Goal: Transaction & Acquisition: Purchase product/service

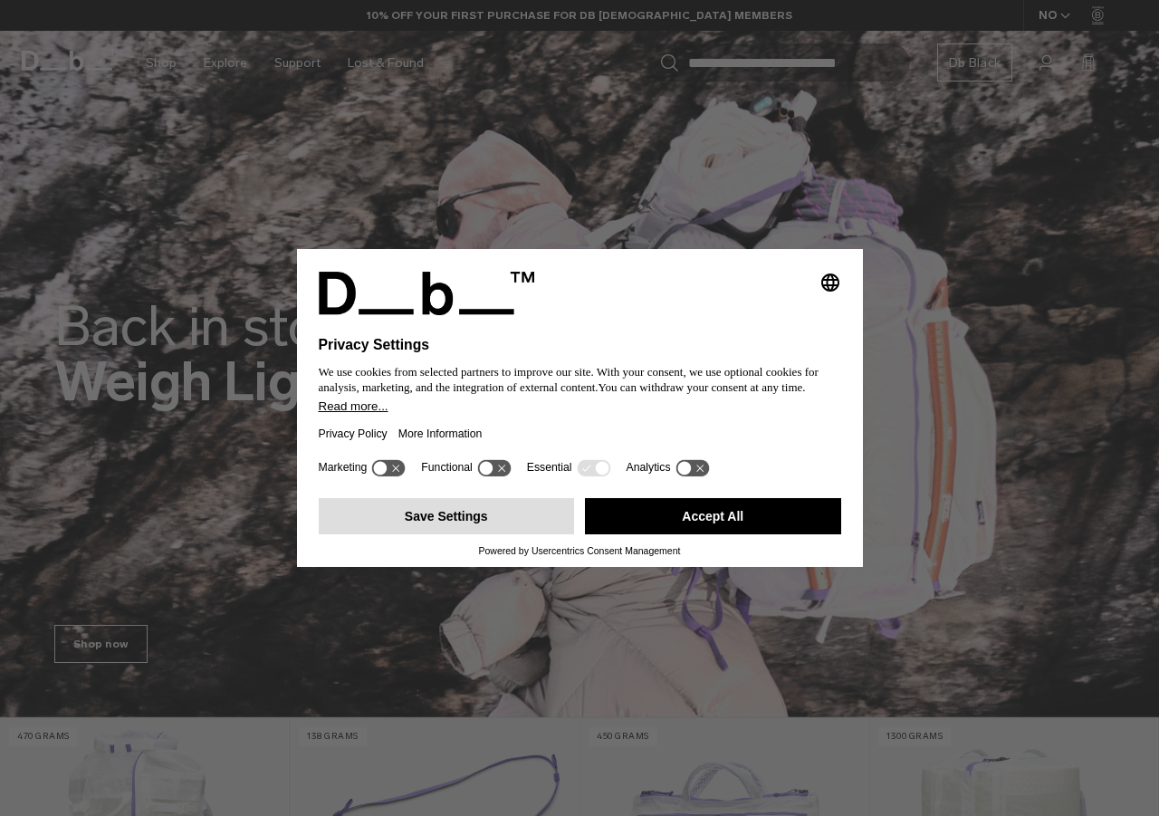
click at [502, 517] on button "Save Settings" at bounding box center [447, 516] width 256 height 36
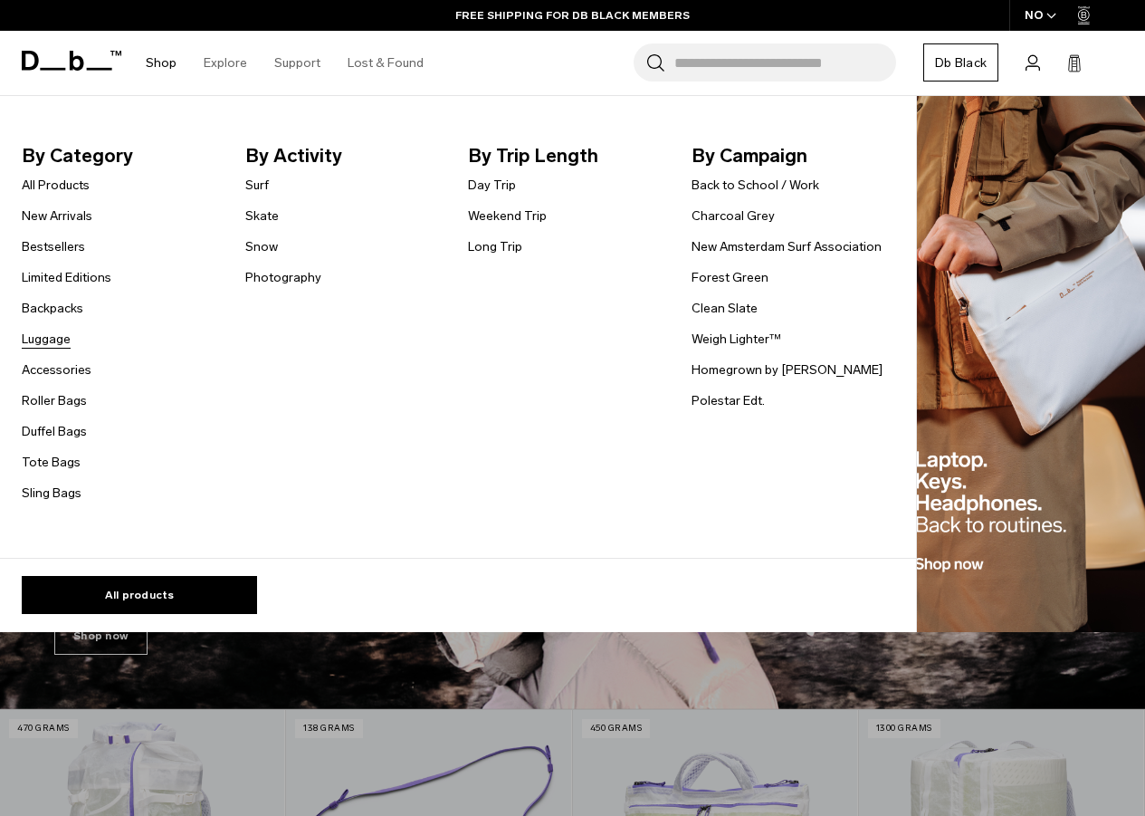
click at [49, 339] on link "Luggage" at bounding box center [46, 339] width 49 height 19
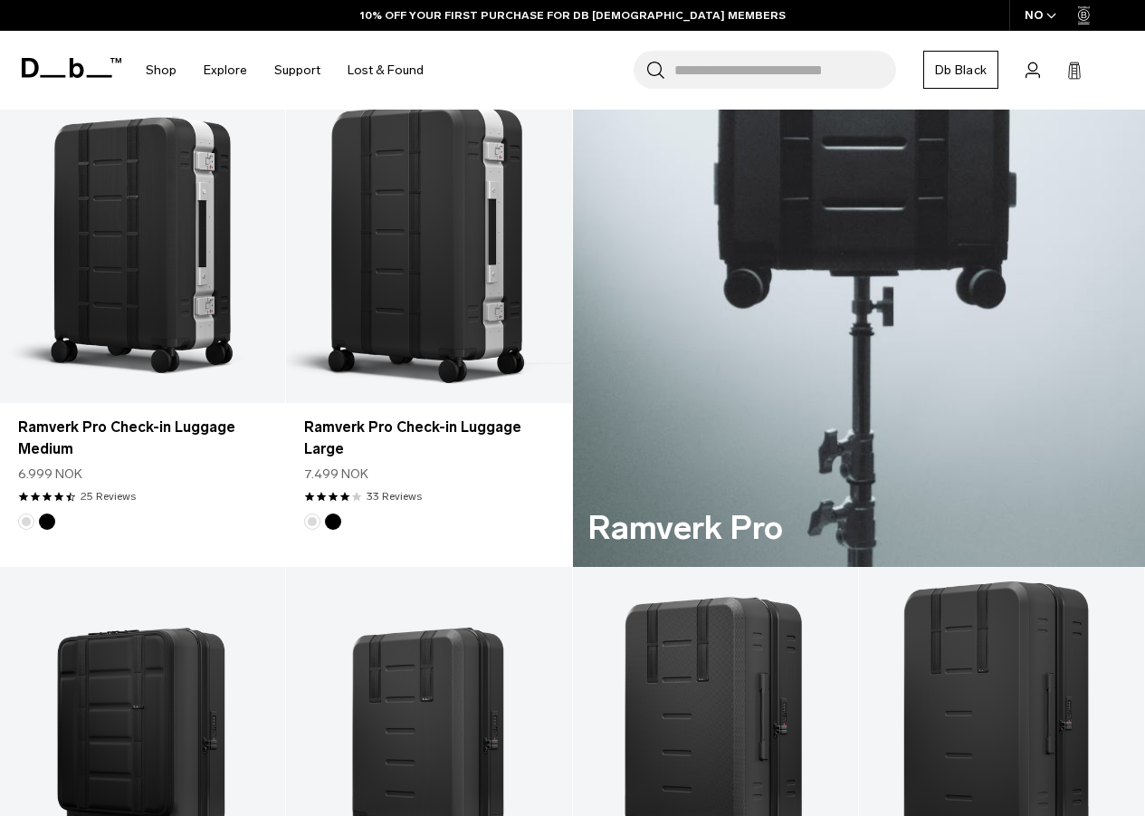
scroll to position [1267, 0]
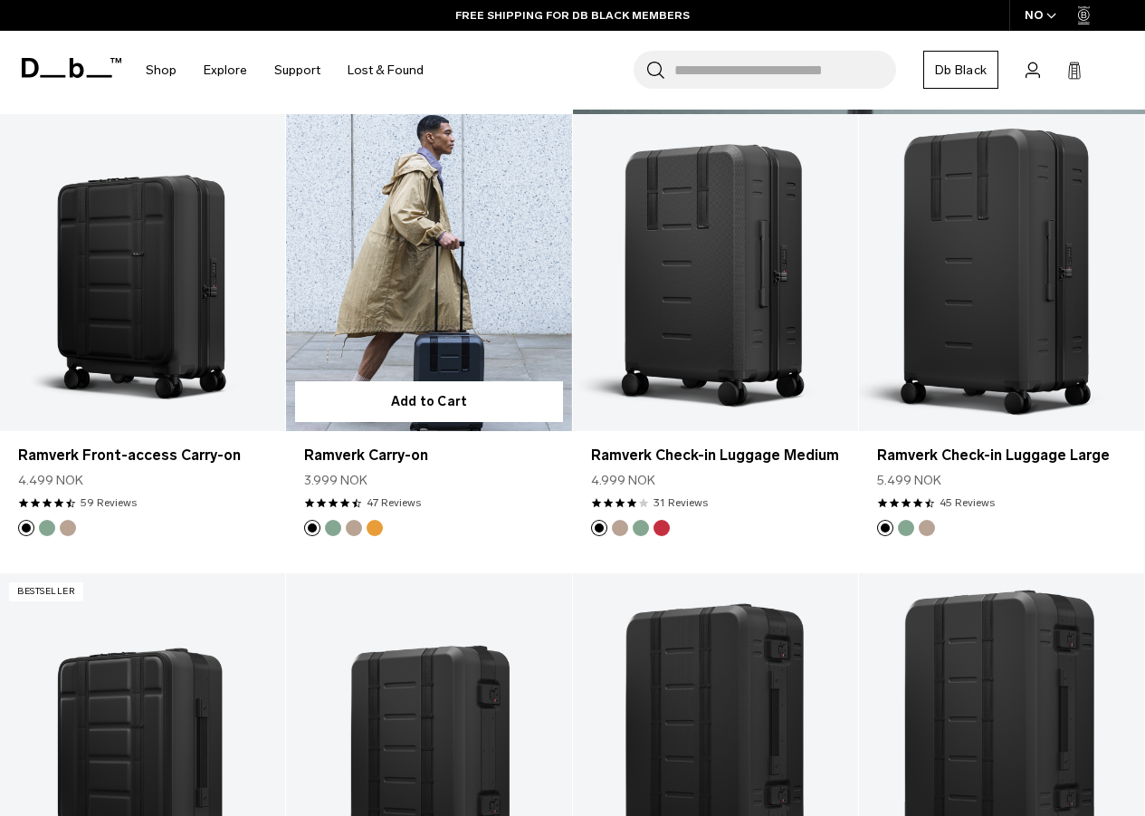
click at [480, 241] on link "Ramverk Carry-on" at bounding box center [428, 272] width 285 height 317
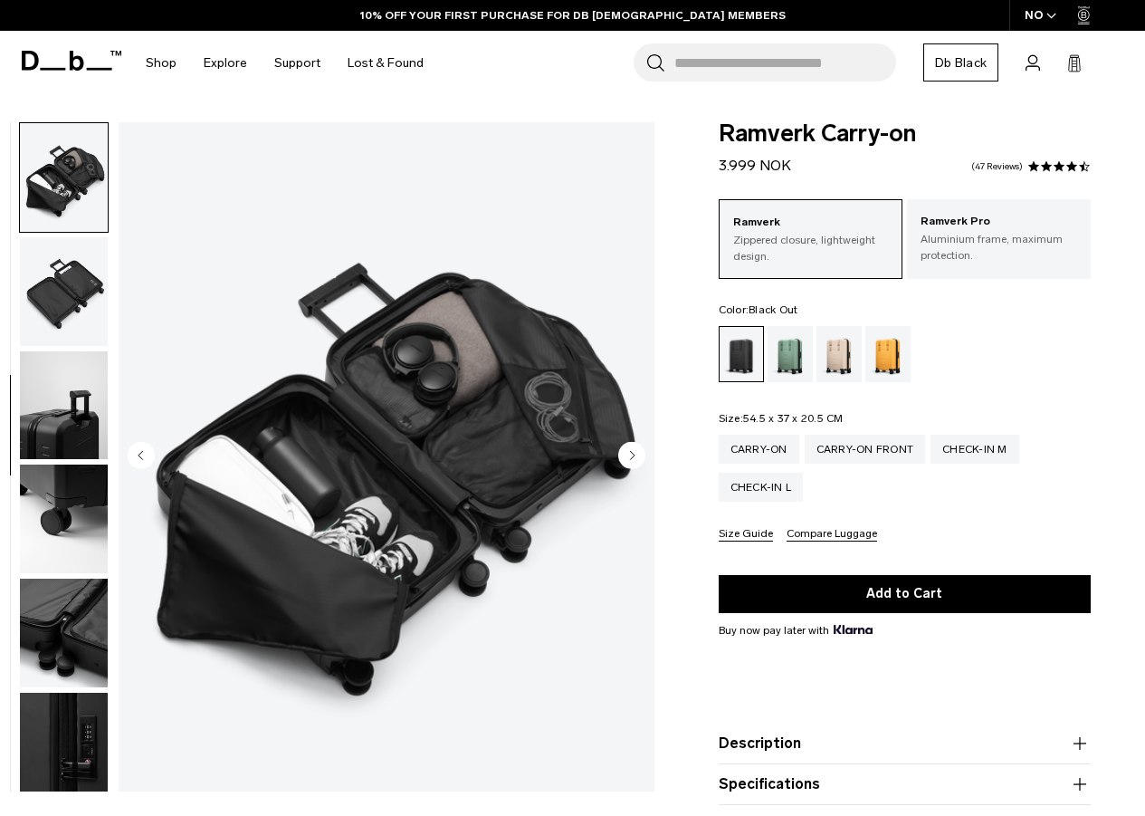
click at [70, 305] on img "button" at bounding box center [64, 291] width 88 height 109
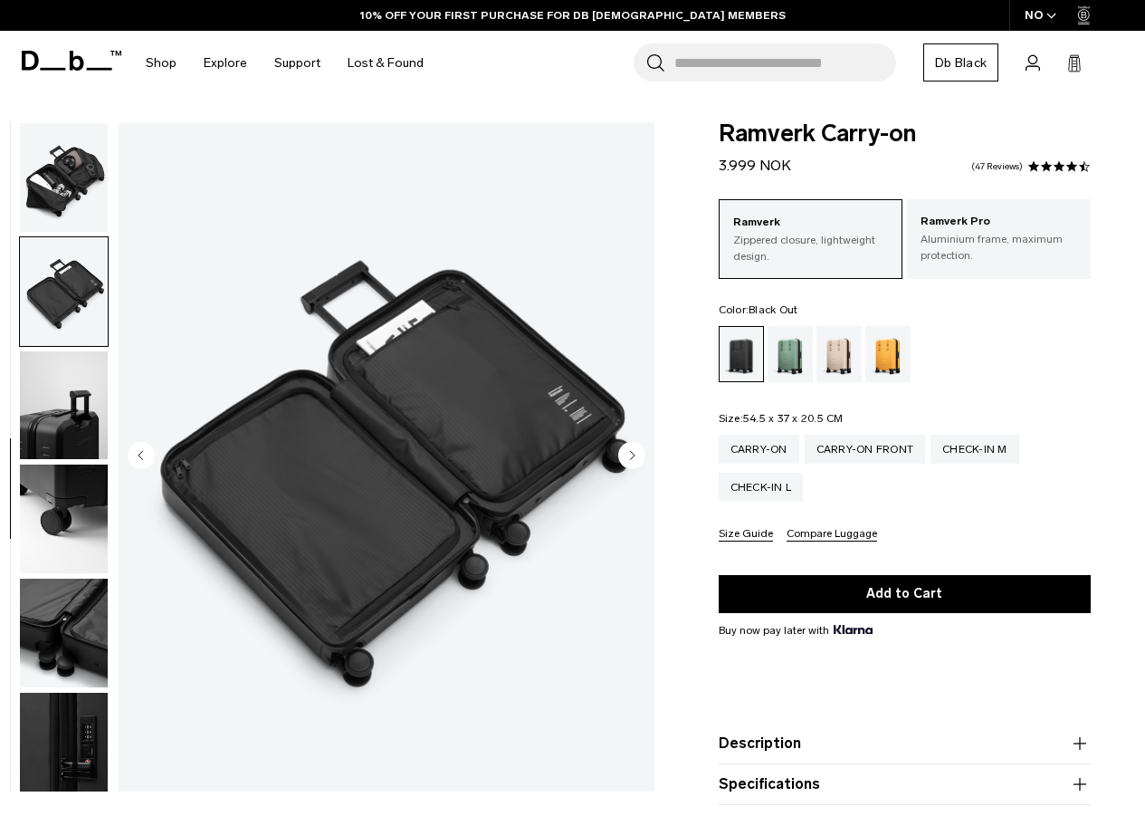
scroll to position [466, 0]
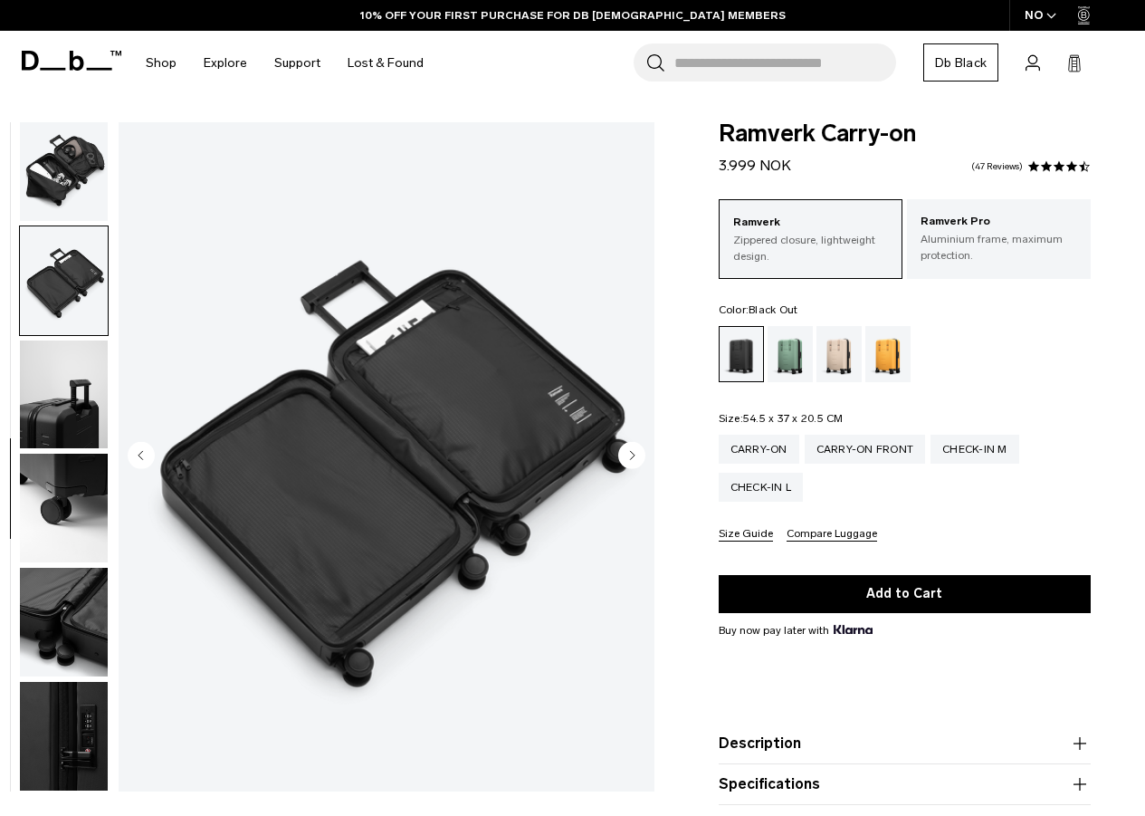
click at [80, 497] on img "button" at bounding box center [64, 508] width 88 height 109
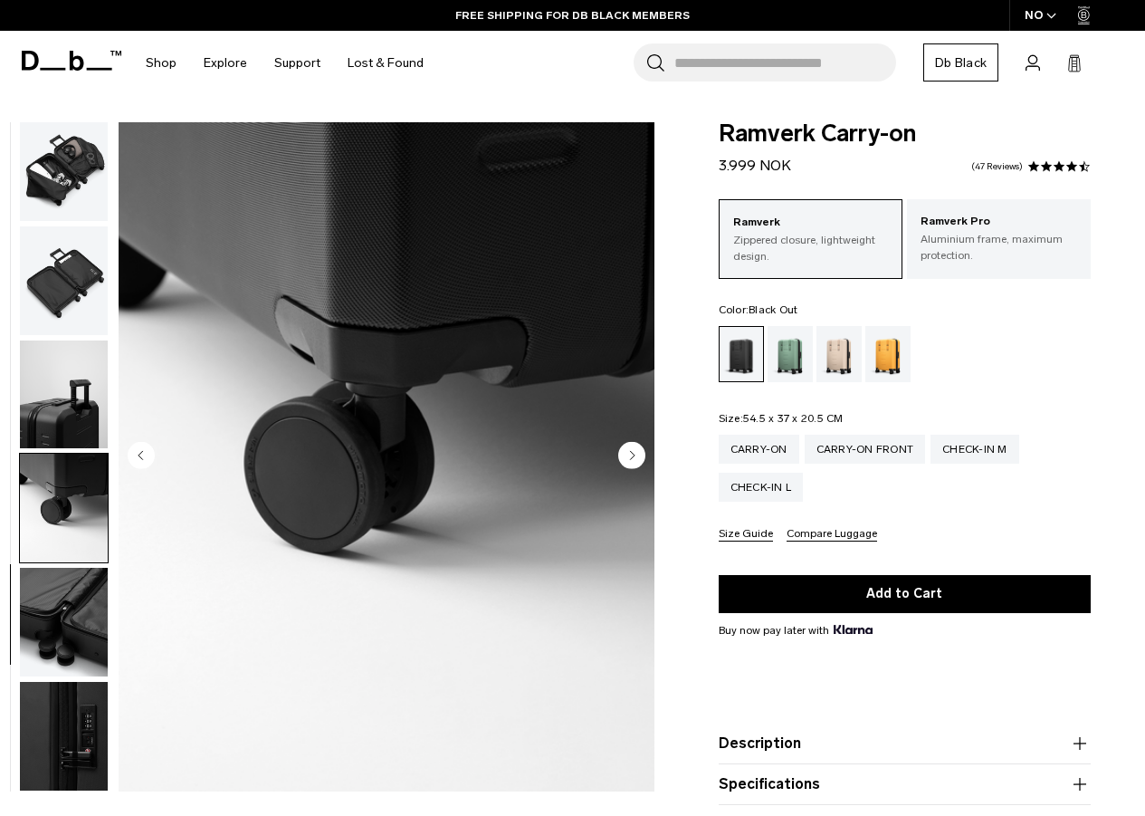
click at [70, 559] on img "button" at bounding box center [64, 508] width 88 height 109
click at [88, 541] on img "button" at bounding box center [64, 508] width 88 height 109
click at [62, 620] on img "button" at bounding box center [64, 622] width 88 height 109
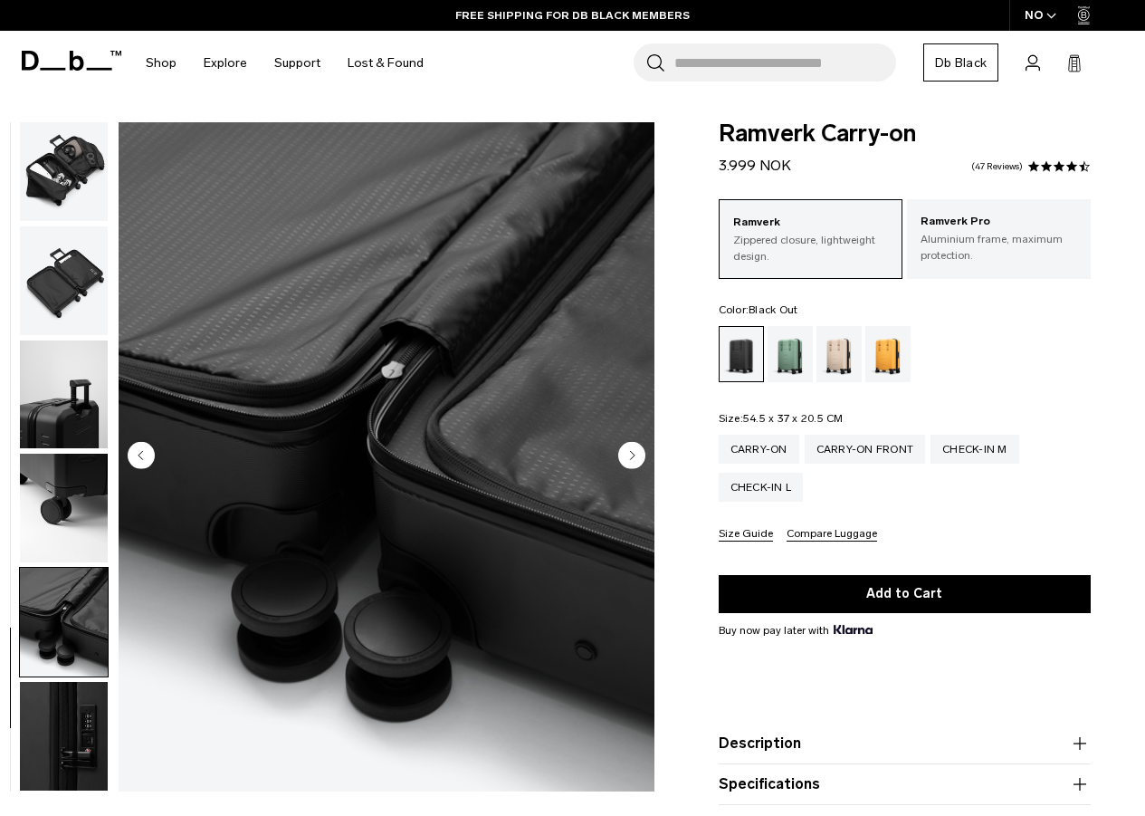
click at [67, 715] on img "button" at bounding box center [64, 736] width 88 height 109
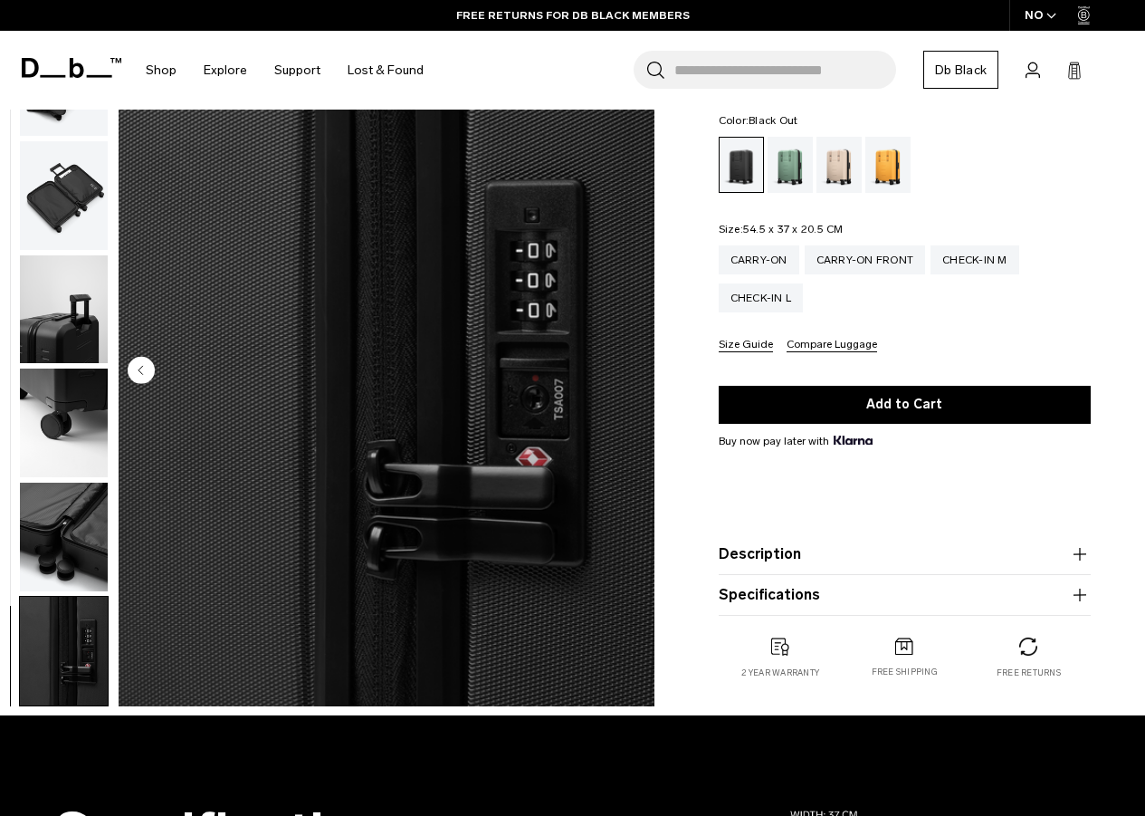
scroll to position [91, 0]
